Goal: Task Accomplishment & Management: Manage account settings

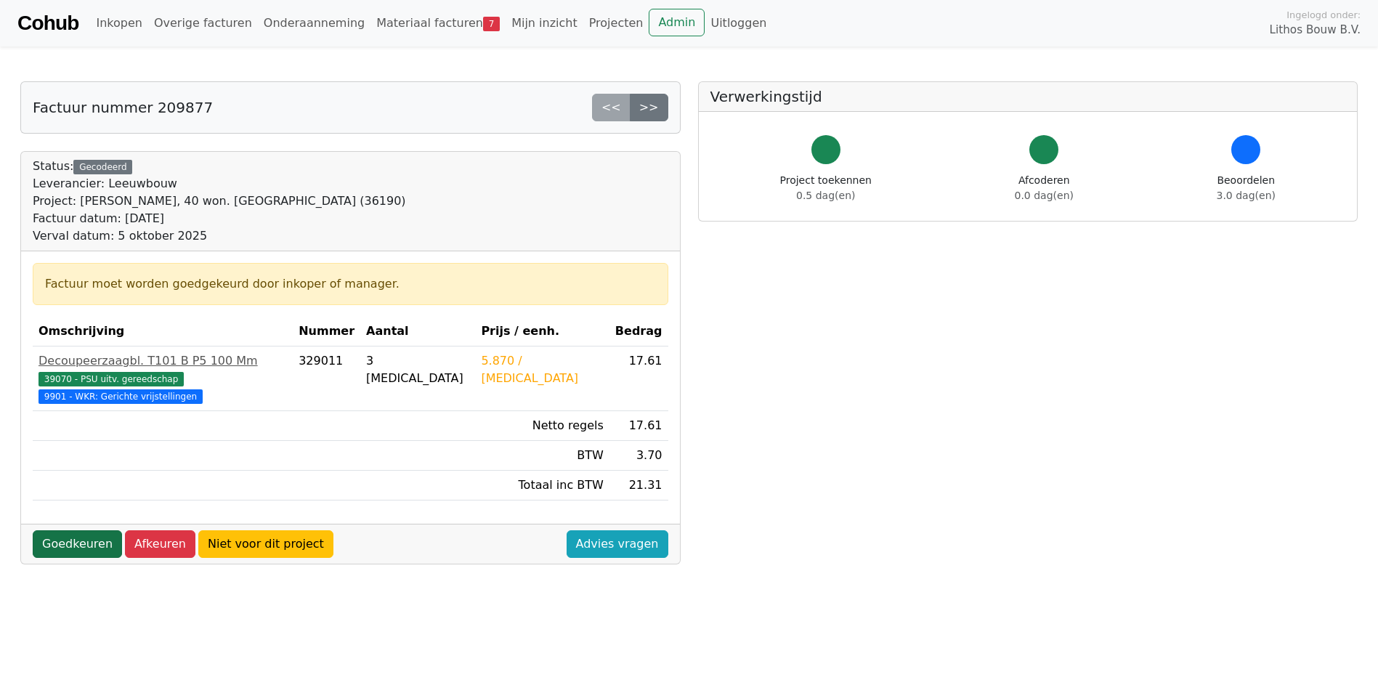
click at [82, 533] on link "Goedkeuren" at bounding box center [77, 544] width 89 height 28
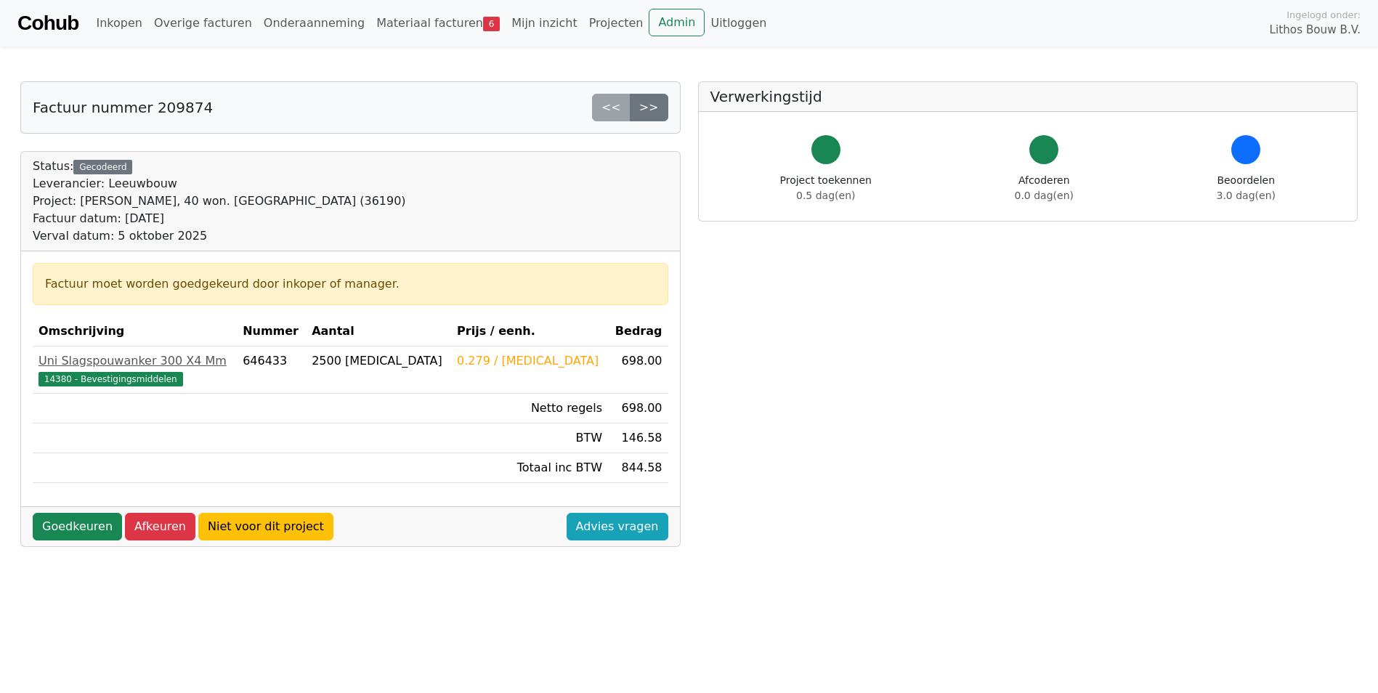
scroll to position [218, 0]
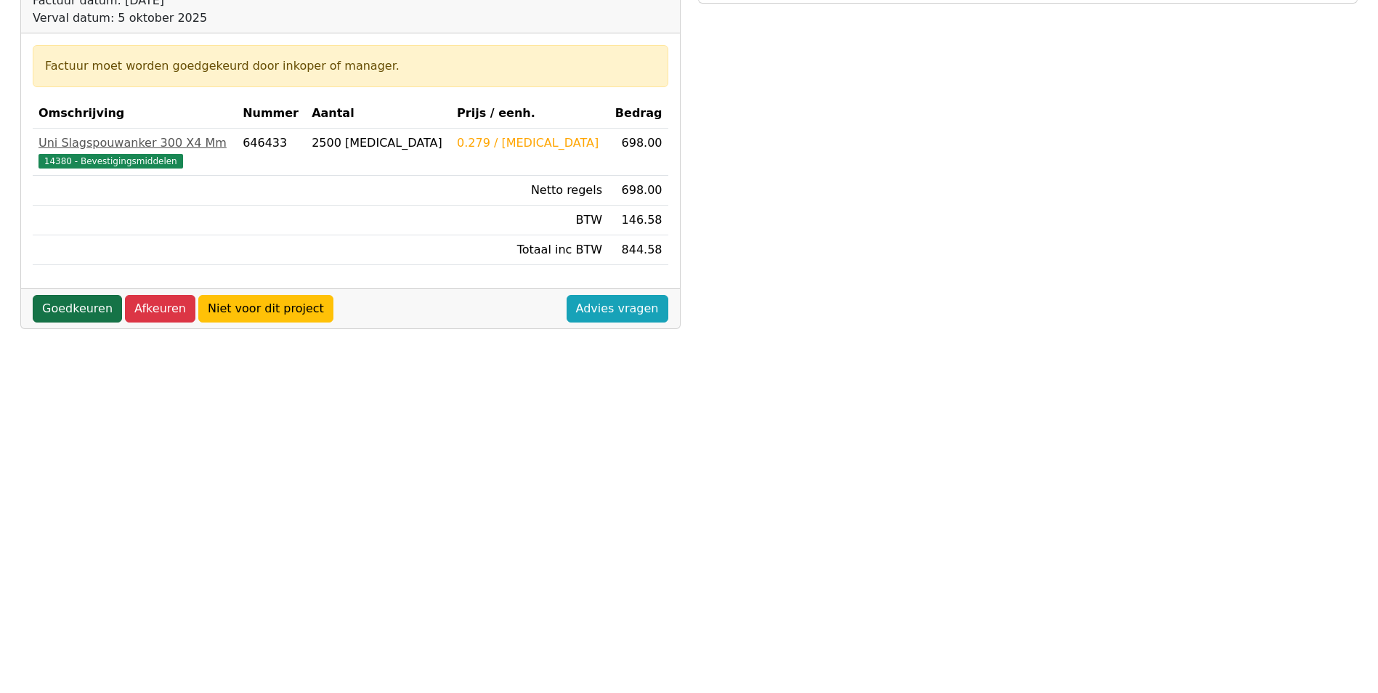
click at [74, 313] on link "Goedkeuren" at bounding box center [77, 309] width 89 height 28
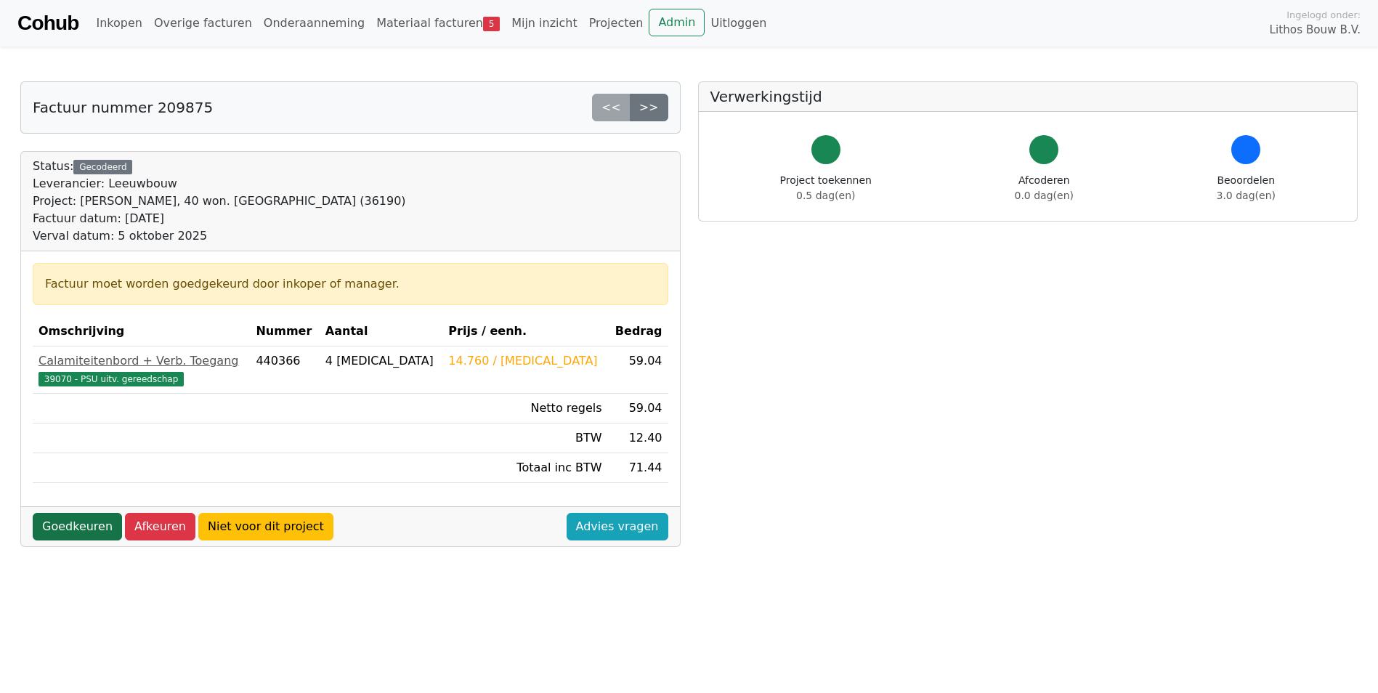
click at [76, 529] on link "Goedkeuren" at bounding box center [77, 527] width 89 height 28
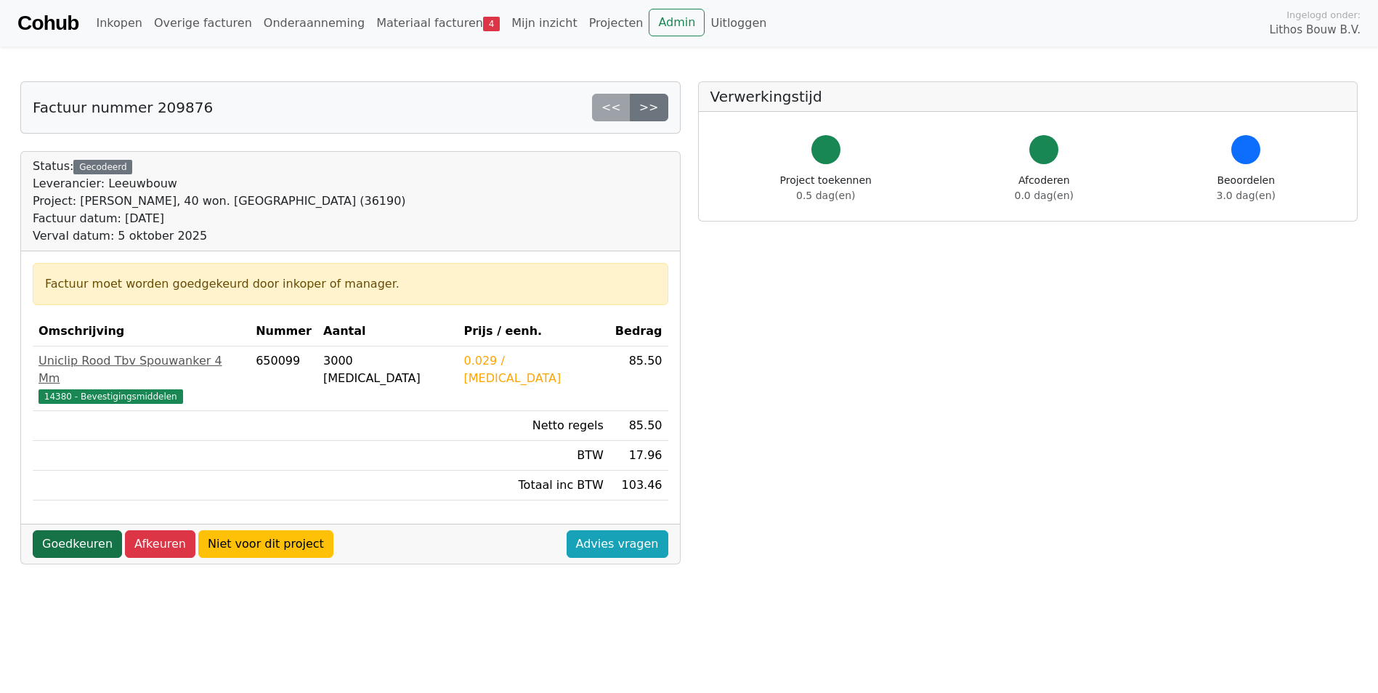
click at [90, 530] on link "Goedkeuren" at bounding box center [77, 544] width 89 height 28
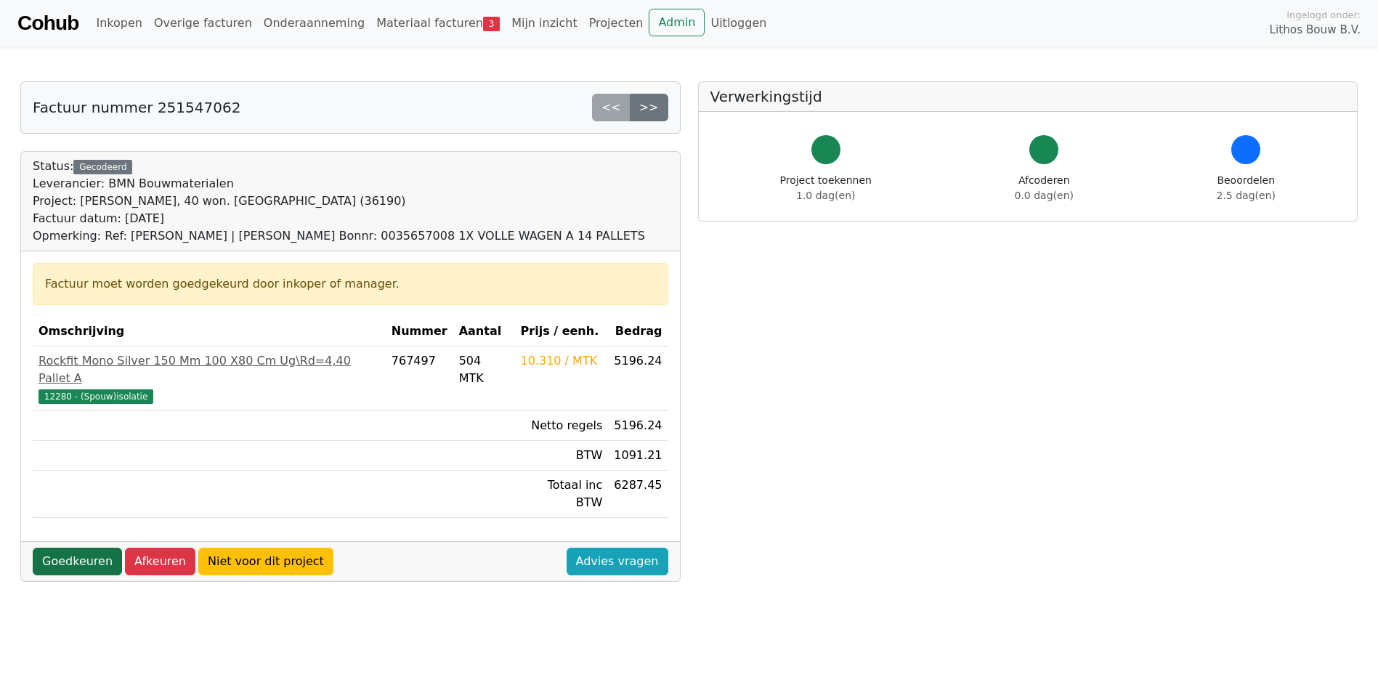
click at [81, 548] on link "Goedkeuren" at bounding box center [77, 562] width 89 height 28
